Goal: Task Accomplishment & Management: Manage account settings

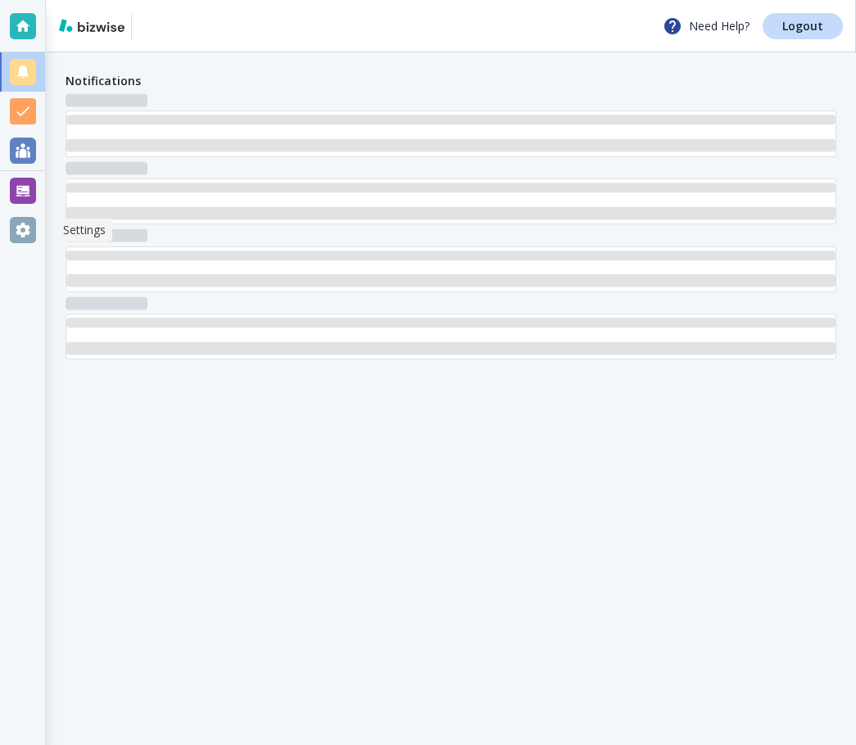
click at [21, 241] on ul at bounding box center [22, 150] width 45 height 197
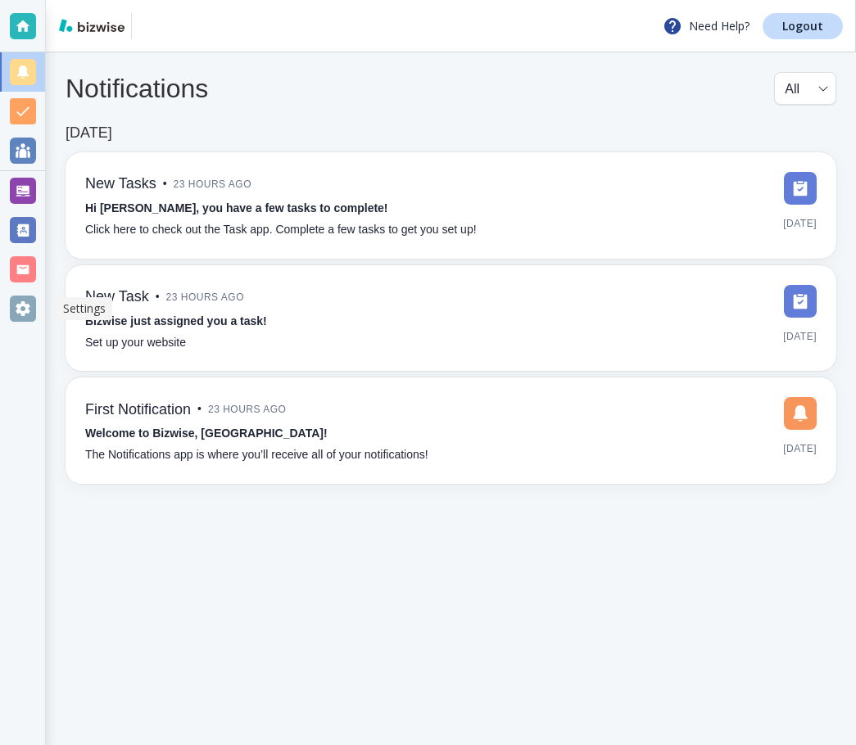
click at [25, 309] on div at bounding box center [23, 309] width 26 height 26
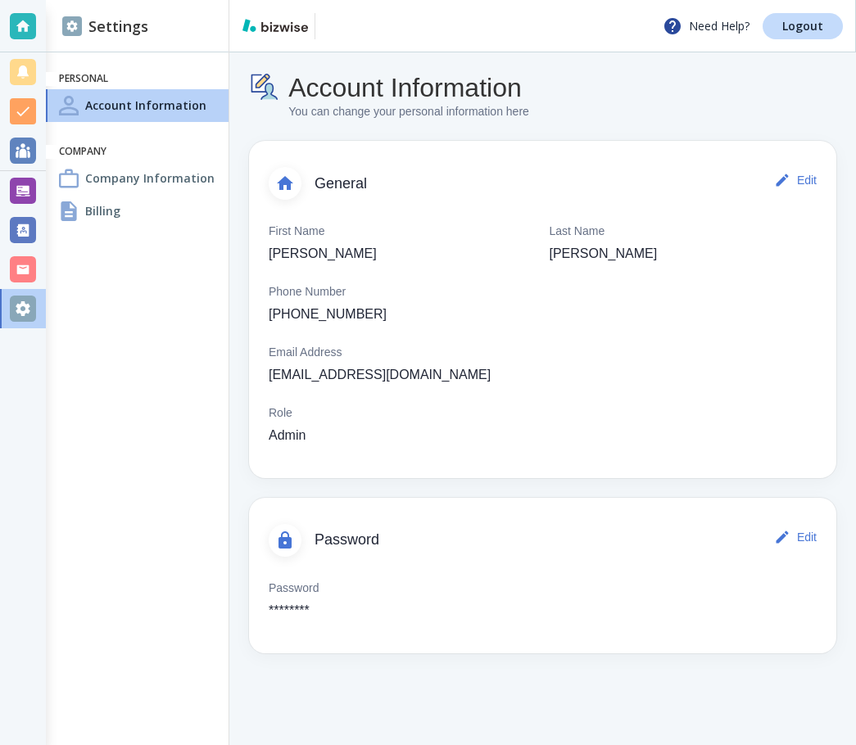
click at [168, 191] on div "Company Information" at bounding box center [137, 178] width 183 height 33
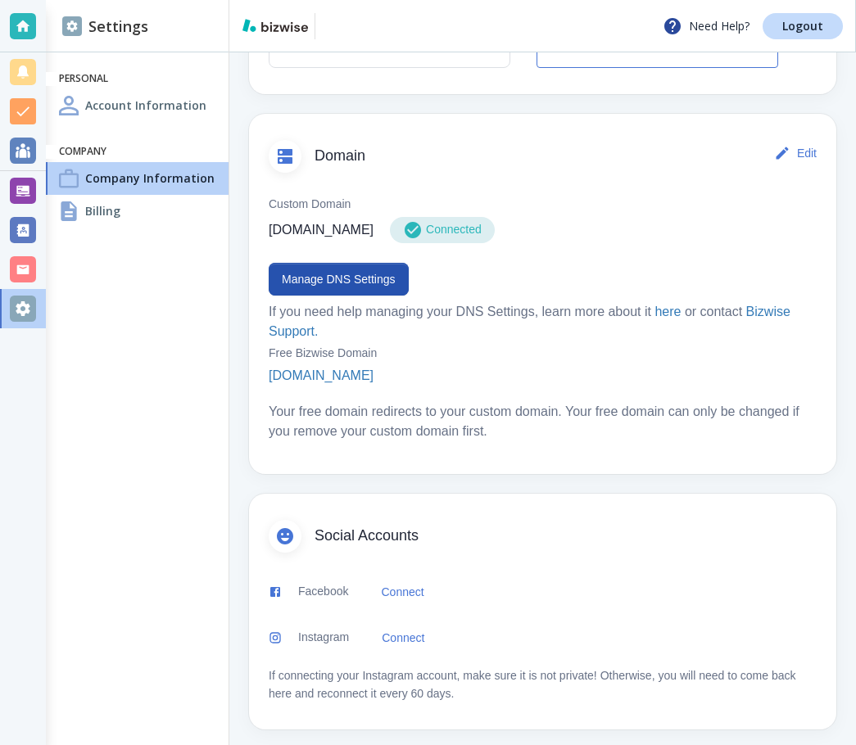
scroll to position [785, 0]
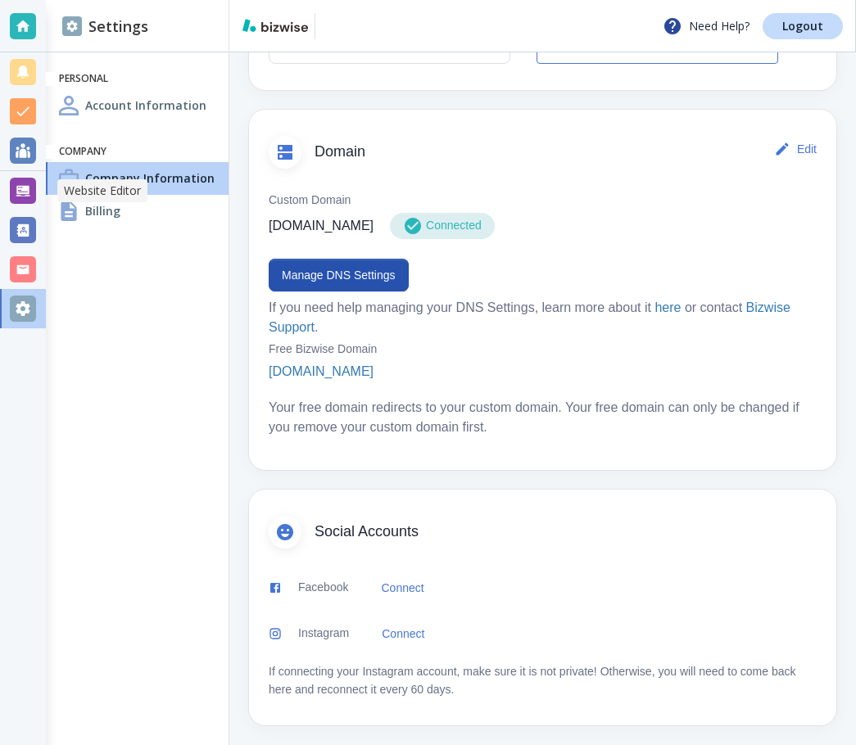
click at [34, 192] on div at bounding box center [23, 191] width 26 height 26
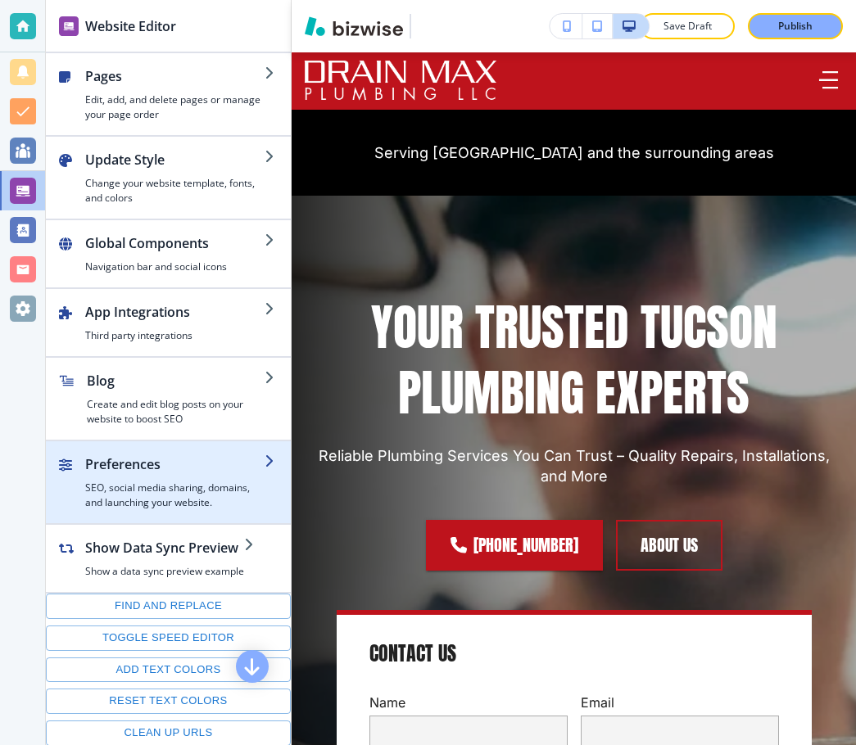
click at [202, 499] on h4 "SEO, social media sharing, domains, and launching your website." at bounding box center [174, 495] width 179 height 29
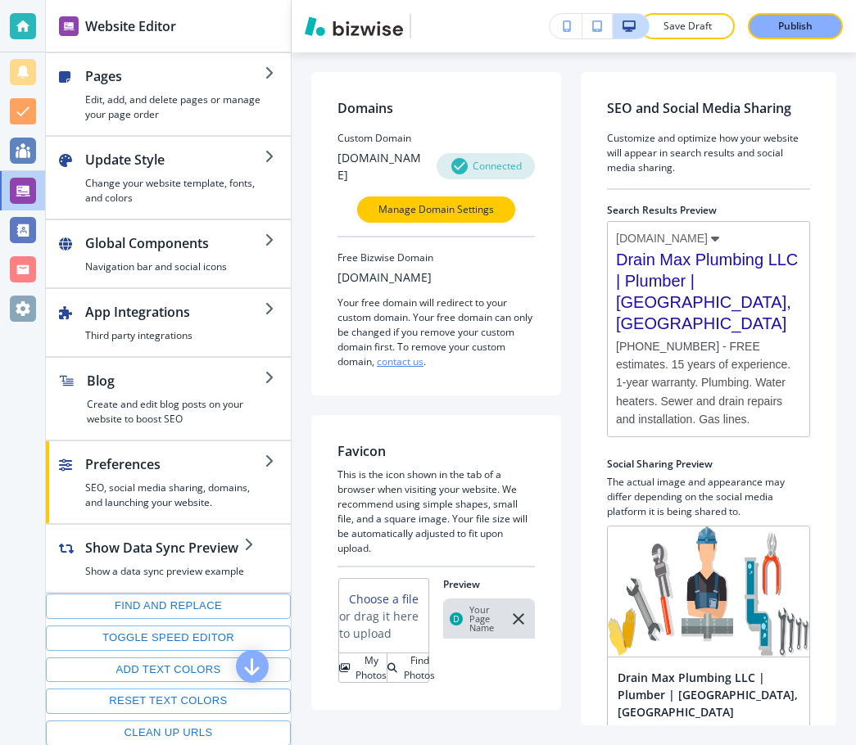
click at [681, 363] on span "[PHONE_NUMBER] - FREE estimates. 15 years of experience. 1-year warranty. Plumb…" at bounding box center [708, 382] width 185 height 91
click at [683, 360] on span "[PHONE_NUMBER] - FREE estimates. 15 years of experience. 1-year warranty. Plumb…" at bounding box center [708, 382] width 185 height 91
click at [686, 411] on span "[PHONE_NUMBER] - FREE estimates. 15 years of experience. 1-year warranty. Plumb…" at bounding box center [708, 382] width 185 height 91
click at [699, 385] on span "[PHONE_NUMBER] - FREE estimates. 15 years of experience. 1-year warranty. Plumb…" at bounding box center [708, 382] width 185 height 91
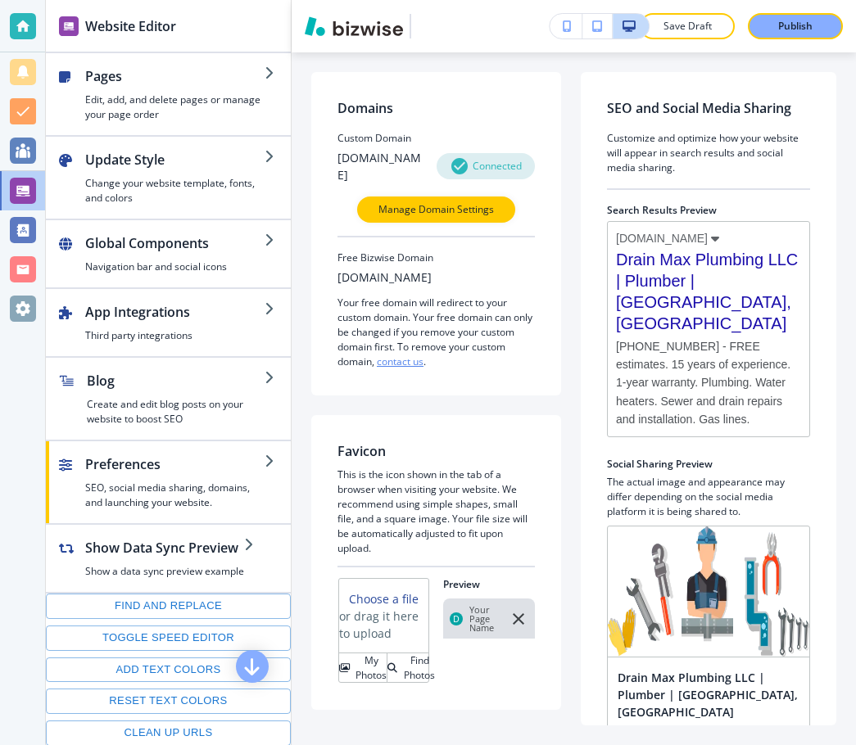
click at [685, 361] on span "[PHONE_NUMBER] - FREE estimates. 15 years of experience. 1-year warranty. Plumb…" at bounding box center [708, 382] width 185 height 91
click at [680, 360] on span "[PHONE_NUMBER] - FREE estimates. 15 years of experience. 1-year warranty. Plumb…" at bounding box center [708, 382] width 185 height 91
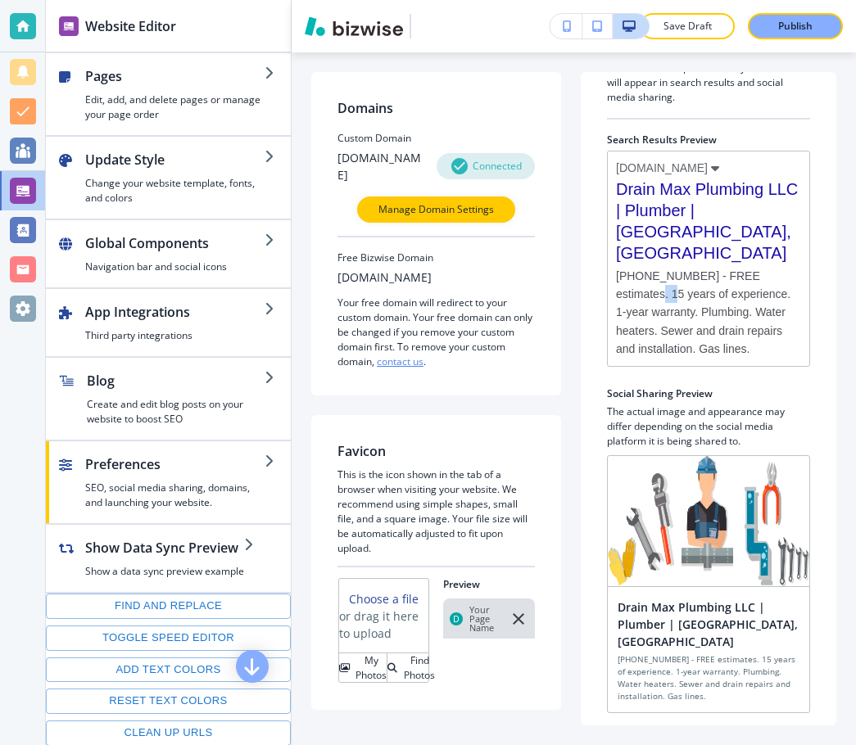
scroll to position [142, 0]
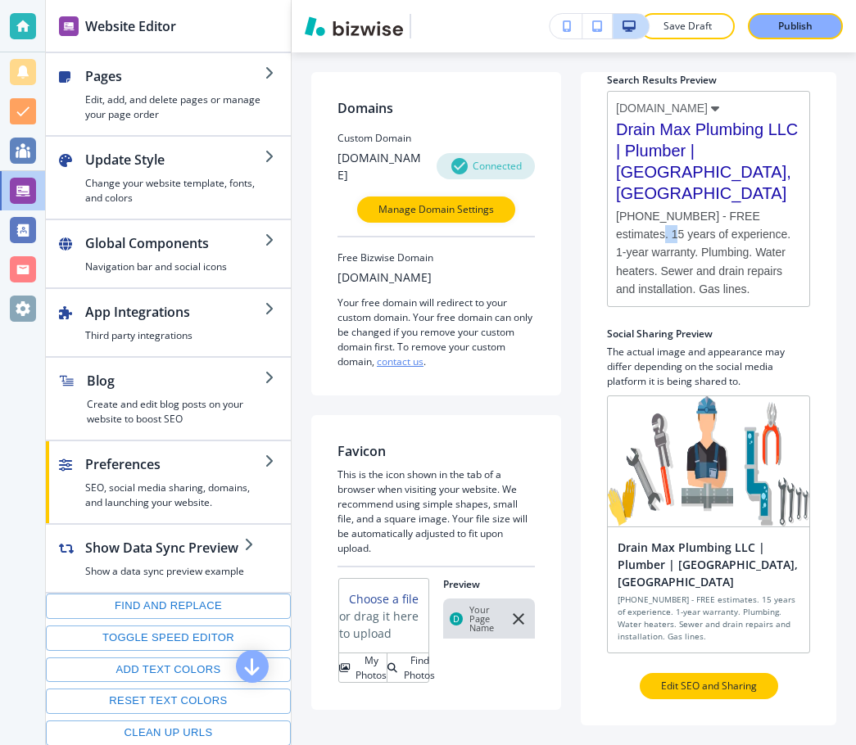
click at [732, 679] on p "Edit SEO and Sharing" at bounding box center [709, 686] width 96 height 15
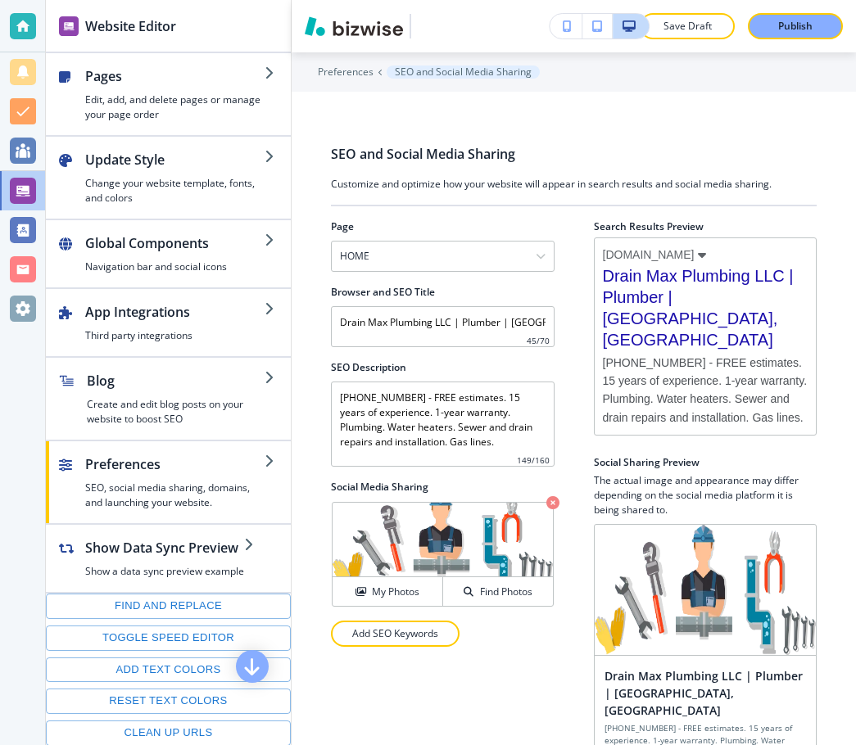
click at [783, 354] on span "[PHONE_NUMBER] - FREE estimates. 15 years of experience. 1-year warranty. Plumb…" at bounding box center [706, 390] width 206 height 72
click at [785, 354] on span "[PHONE_NUMBER] - FREE estimates. 15 years of experience. 1-year warranty. Plumb…" at bounding box center [706, 390] width 206 height 72
click at [780, 354] on span "[PHONE_NUMBER] - FREE estimates. 15 years of experience. 1-year warranty. Plumb…" at bounding box center [706, 390] width 206 height 72
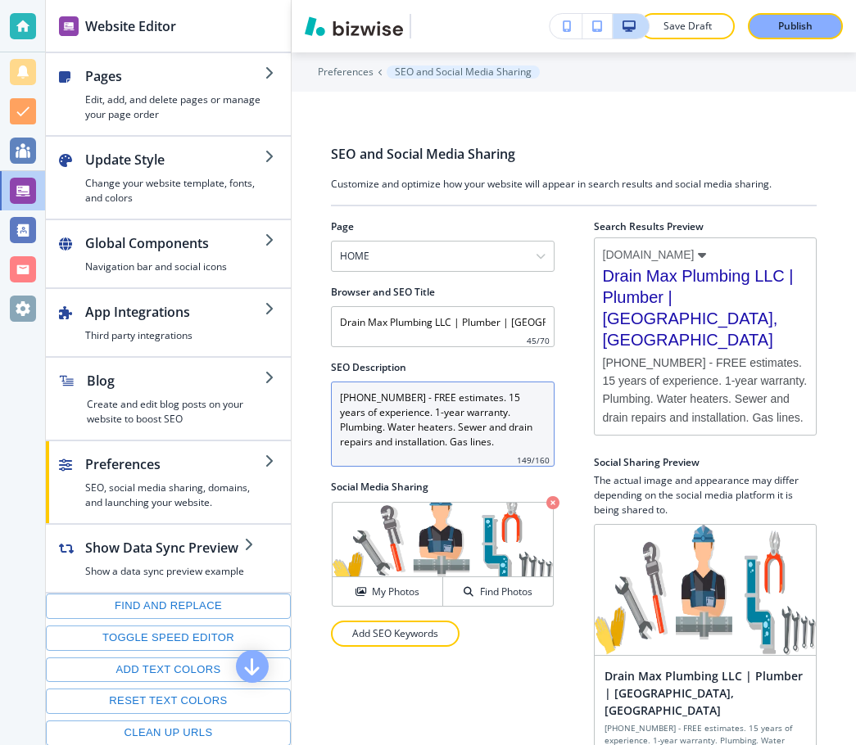
click at [469, 412] on Description "[PHONE_NUMBER] - FREE estimates. 15 years of experience. 1-year warranty. Plumb…" at bounding box center [443, 424] width 224 height 85
click at [498, 396] on Description "[PHONE_NUMBER] - FREE estimates. 15 years of experience. 1-year warranty. Plumb…" at bounding box center [443, 424] width 224 height 85
type Description "[PHONE_NUMBER] - FREE estimates. 20 years of experience. 1-year warranty. Plumb…"
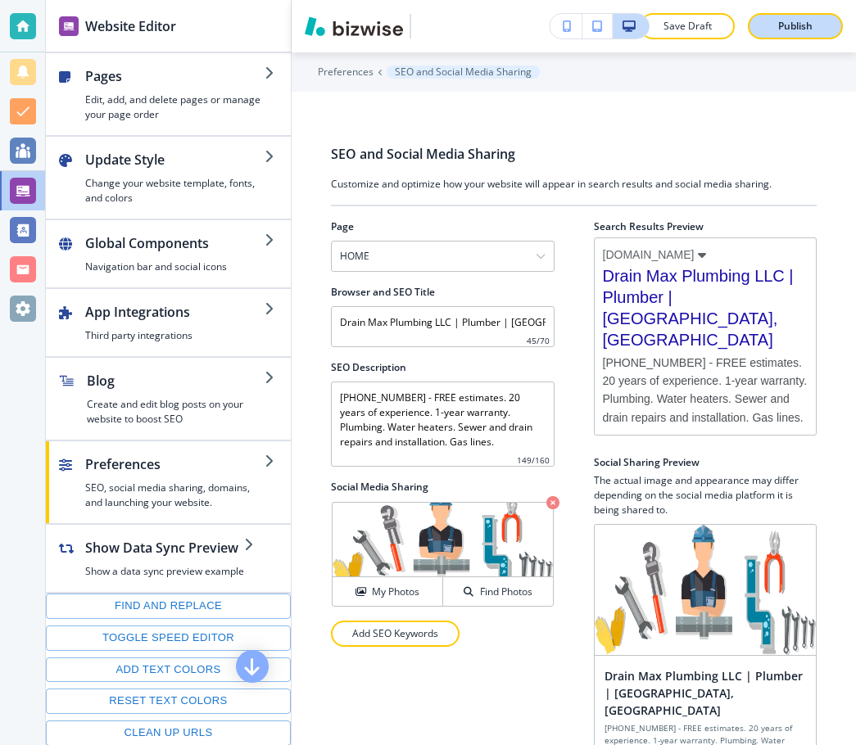
click at [789, 20] on p "Publish" at bounding box center [795, 26] width 34 height 15
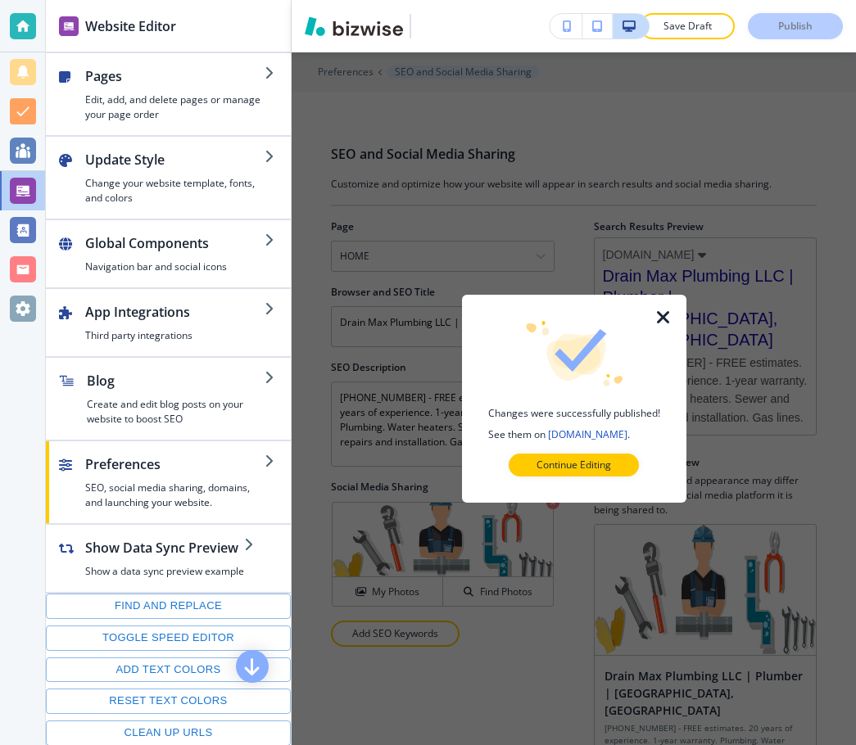
click at [664, 318] on icon "button" at bounding box center [664, 318] width 20 height 20
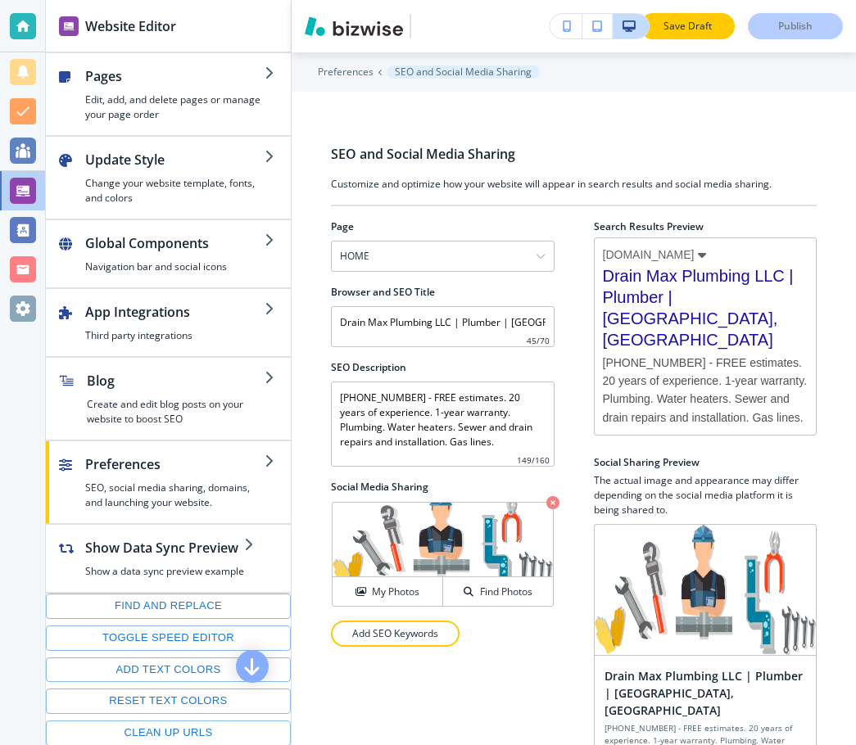
click at [715, 18] on button "Save Draft" at bounding box center [687, 26] width 95 height 26
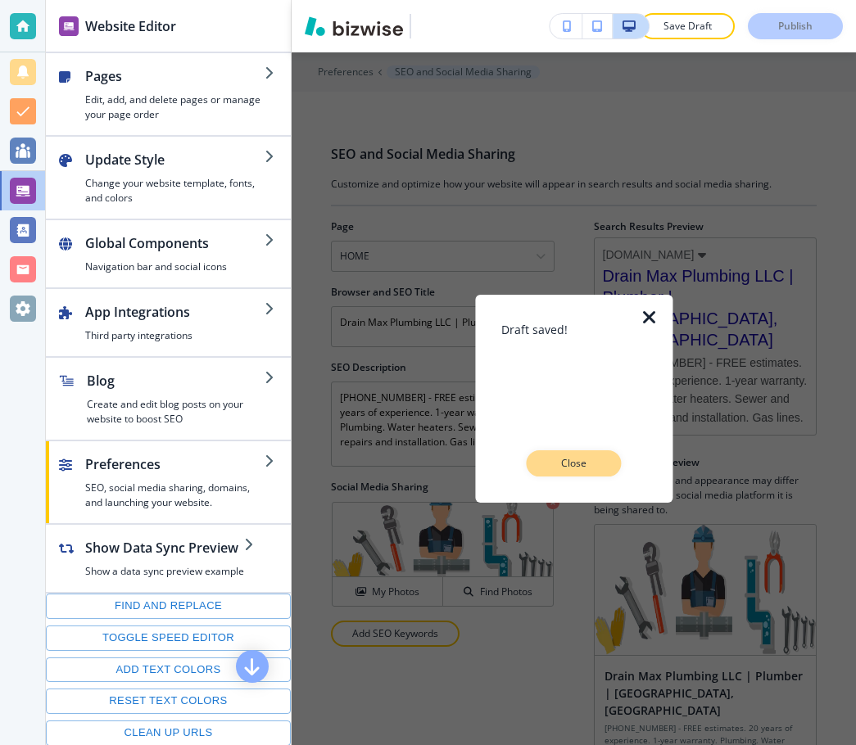
click at [586, 461] on p "Close" at bounding box center [573, 463] width 52 height 15
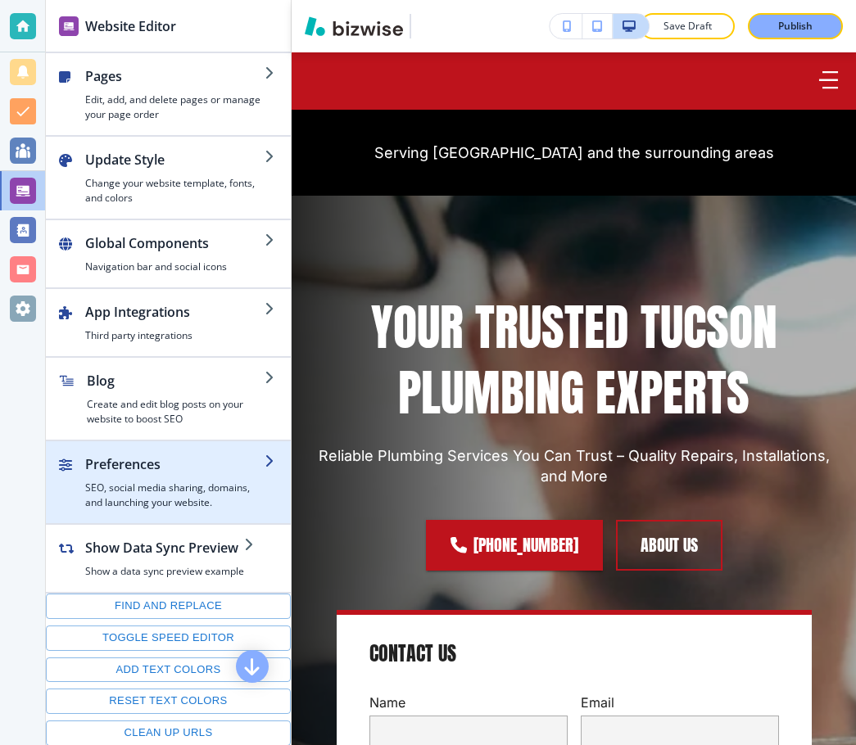
click at [194, 483] on h4 "SEO, social media sharing, domains, and launching your website." at bounding box center [174, 495] width 179 height 29
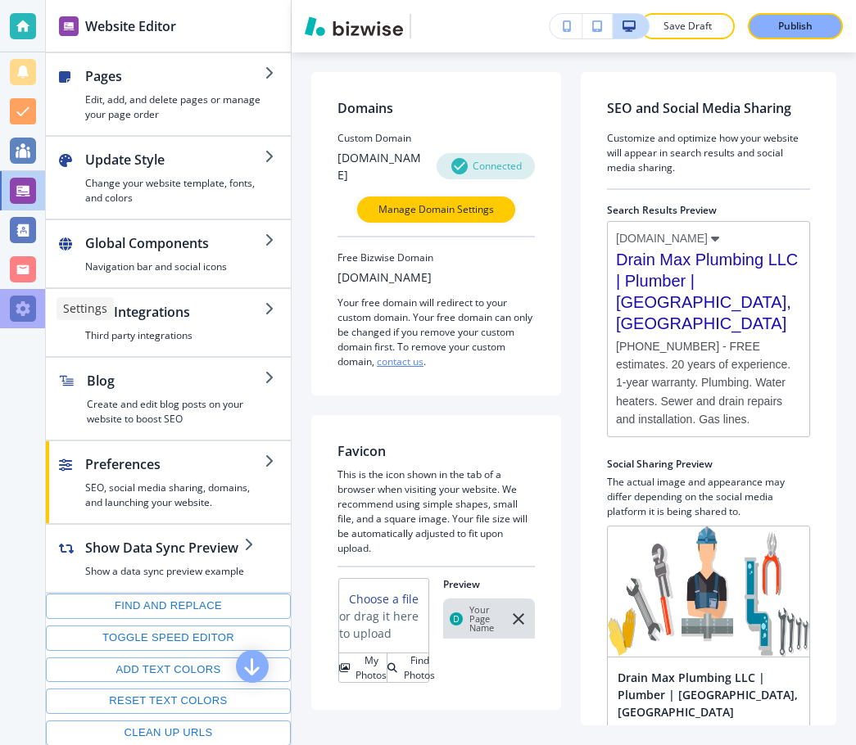
click at [21, 320] on div at bounding box center [23, 309] width 26 height 26
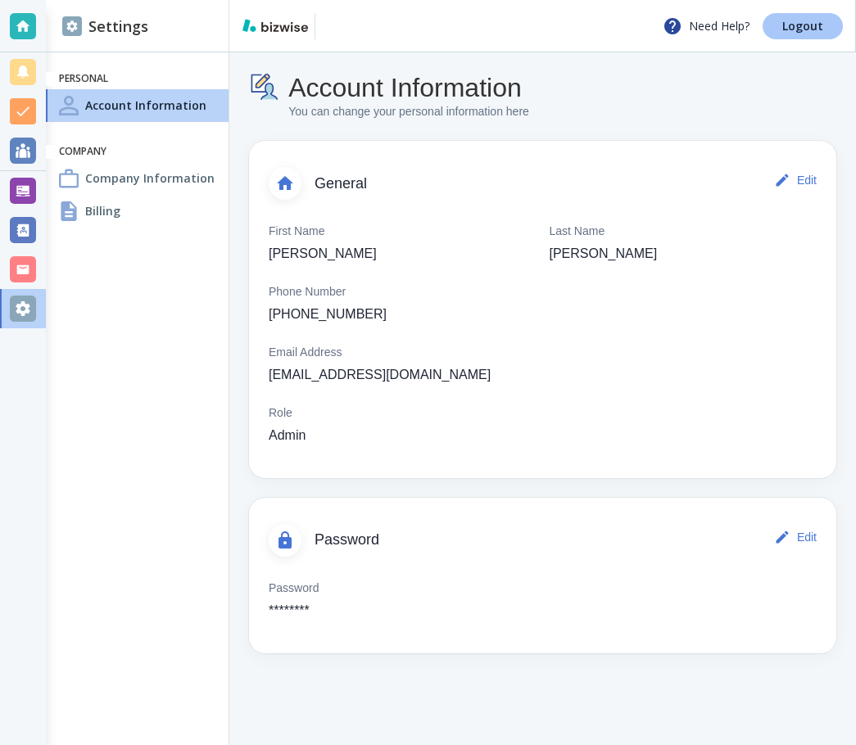
click at [789, 36] on link "Logout" at bounding box center [803, 26] width 80 height 26
